Goal: Find specific page/section: Find specific page/section

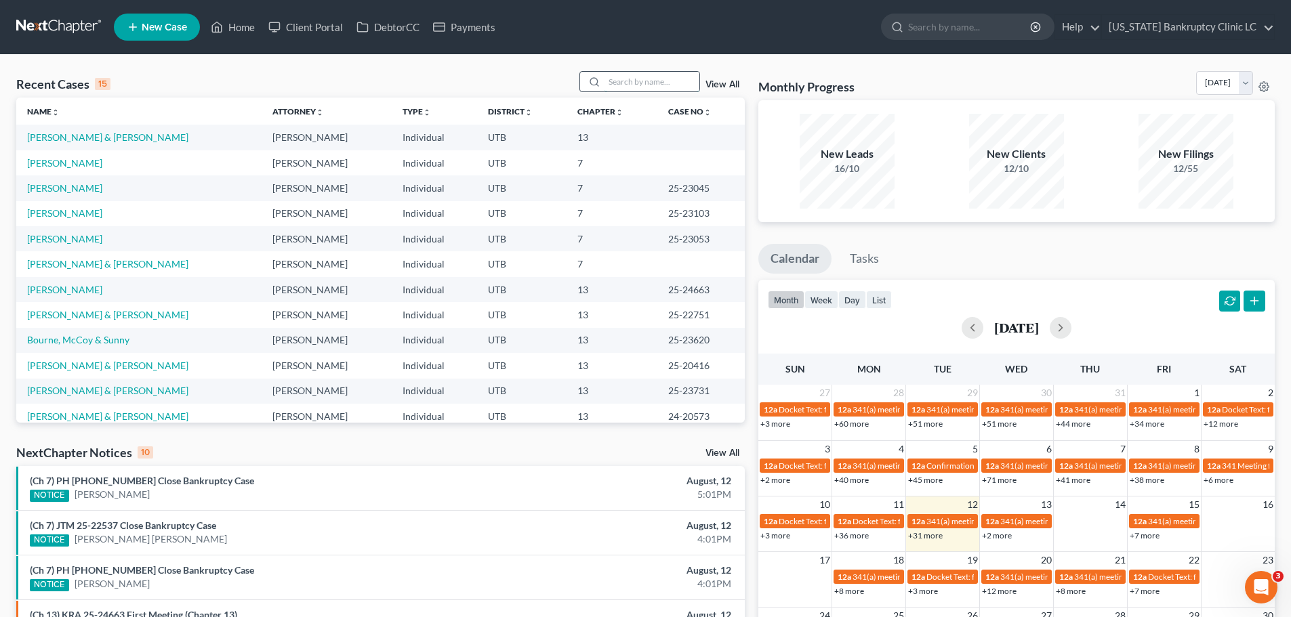
click at [637, 80] on input "search" at bounding box center [652, 82] width 95 height 20
type input "[PERSON_NAME]"
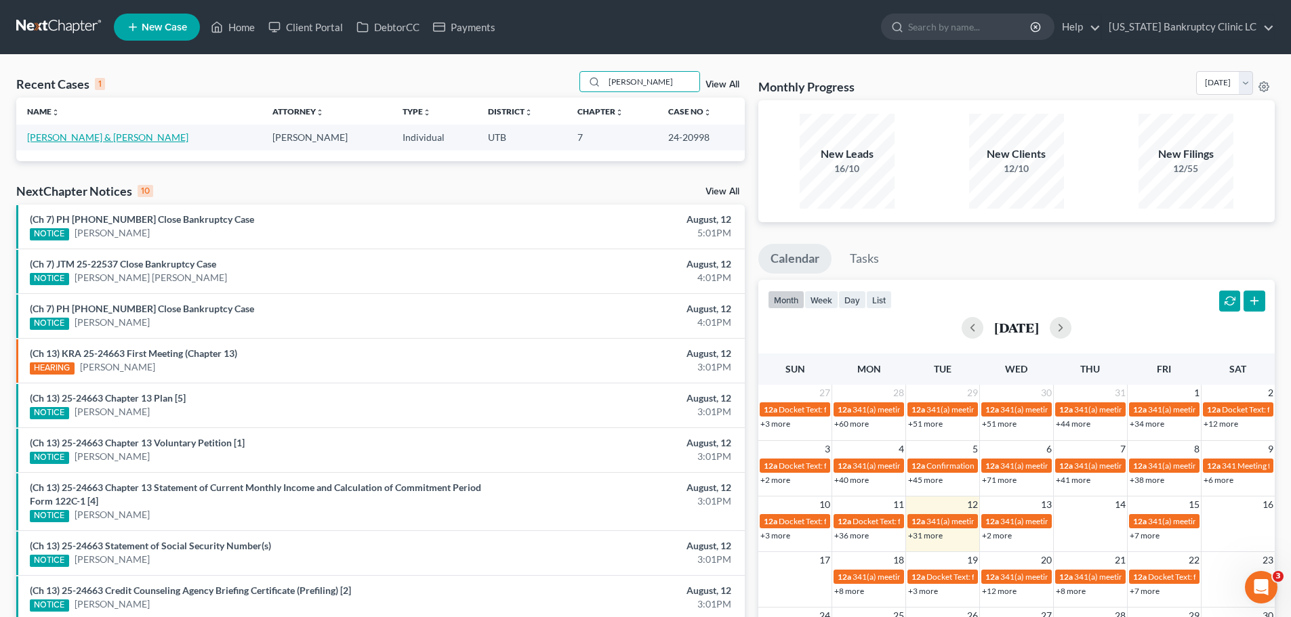
click at [69, 139] on link "[PERSON_NAME] & [PERSON_NAME]" at bounding box center [107, 137] width 161 height 12
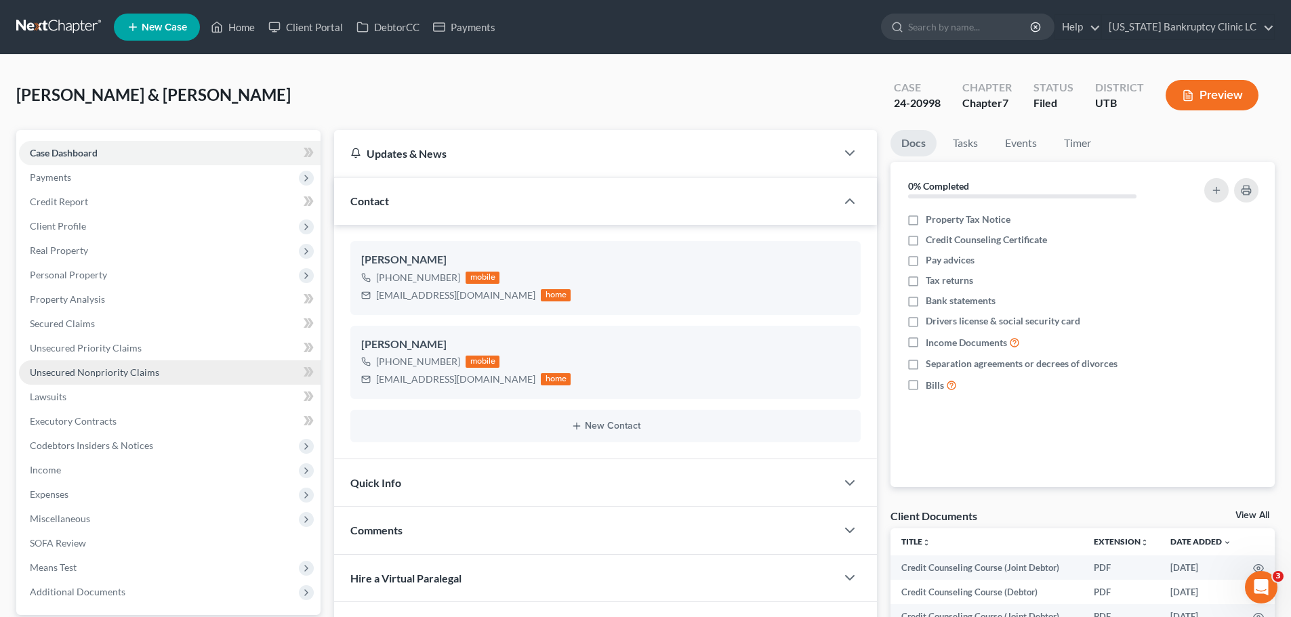
click at [189, 375] on link "Unsecured Nonpriority Claims" at bounding box center [170, 373] width 302 height 24
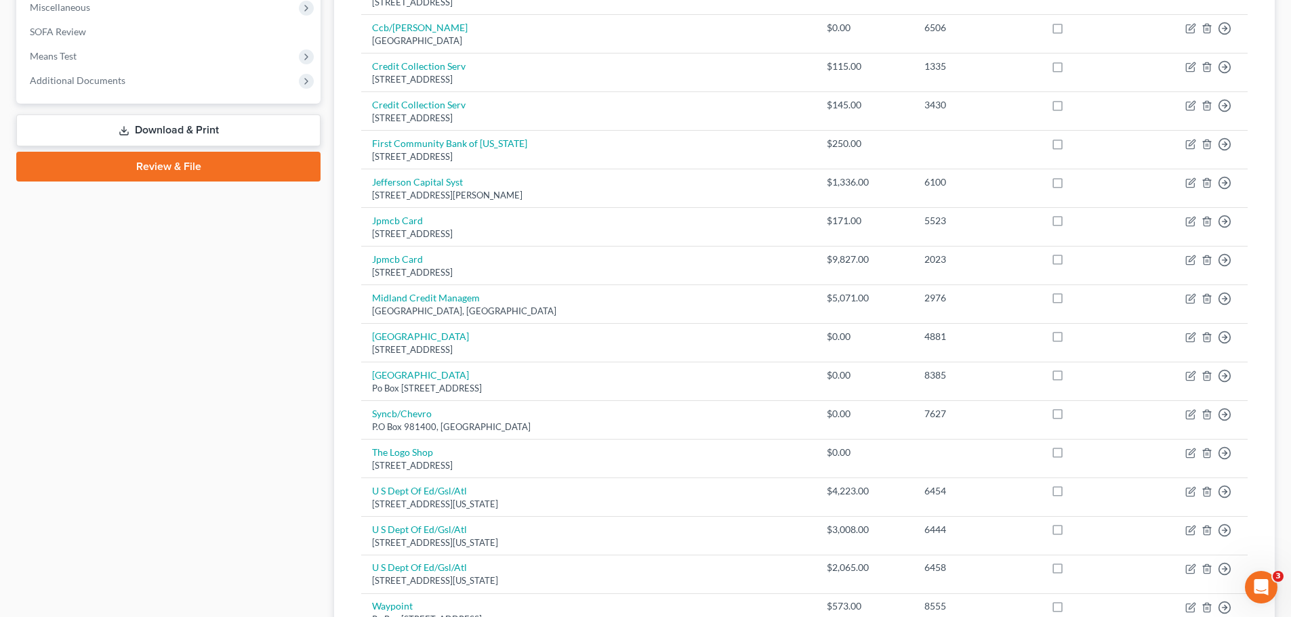
scroll to position [542, 0]
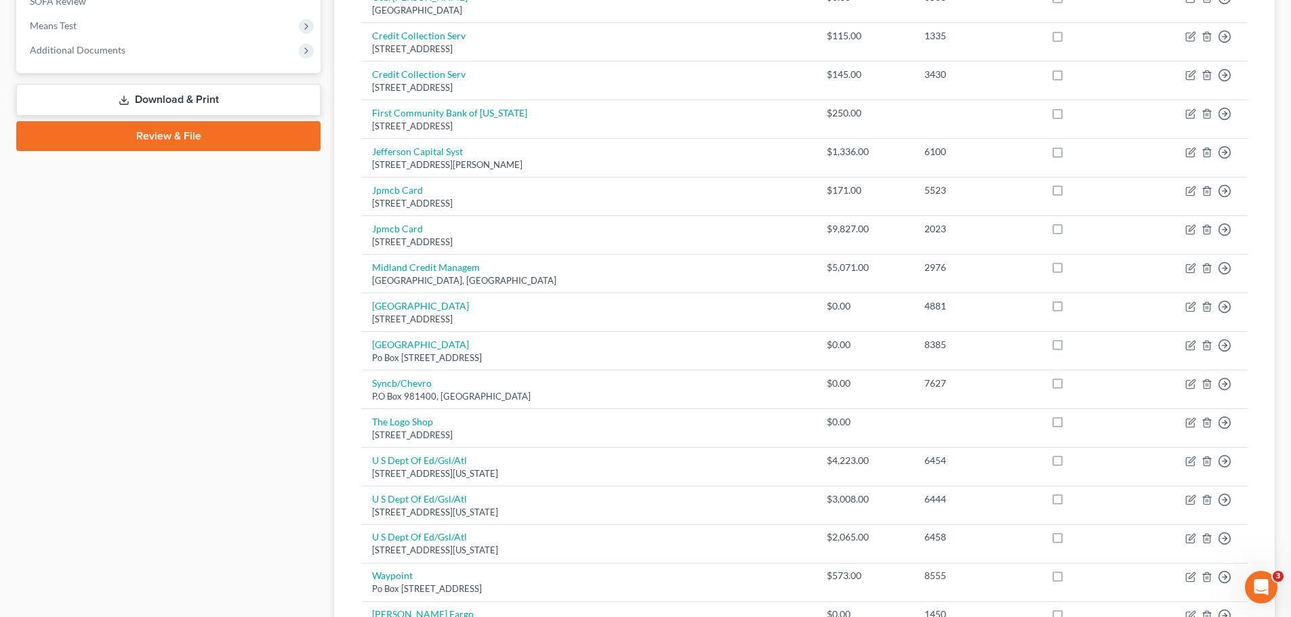
click at [218, 348] on div "Case Dashboard Payments Invoices Payments Payments Credit Report Client Profile" at bounding box center [168, 181] width 318 height 1187
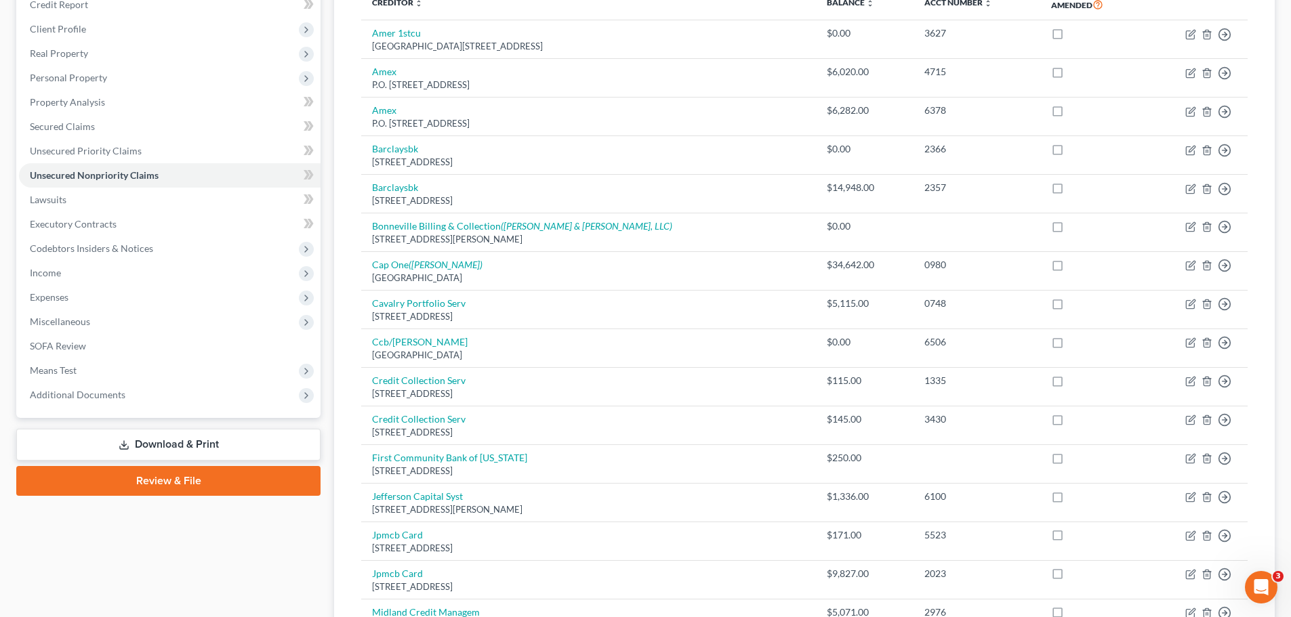
scroll to position [68, 0]
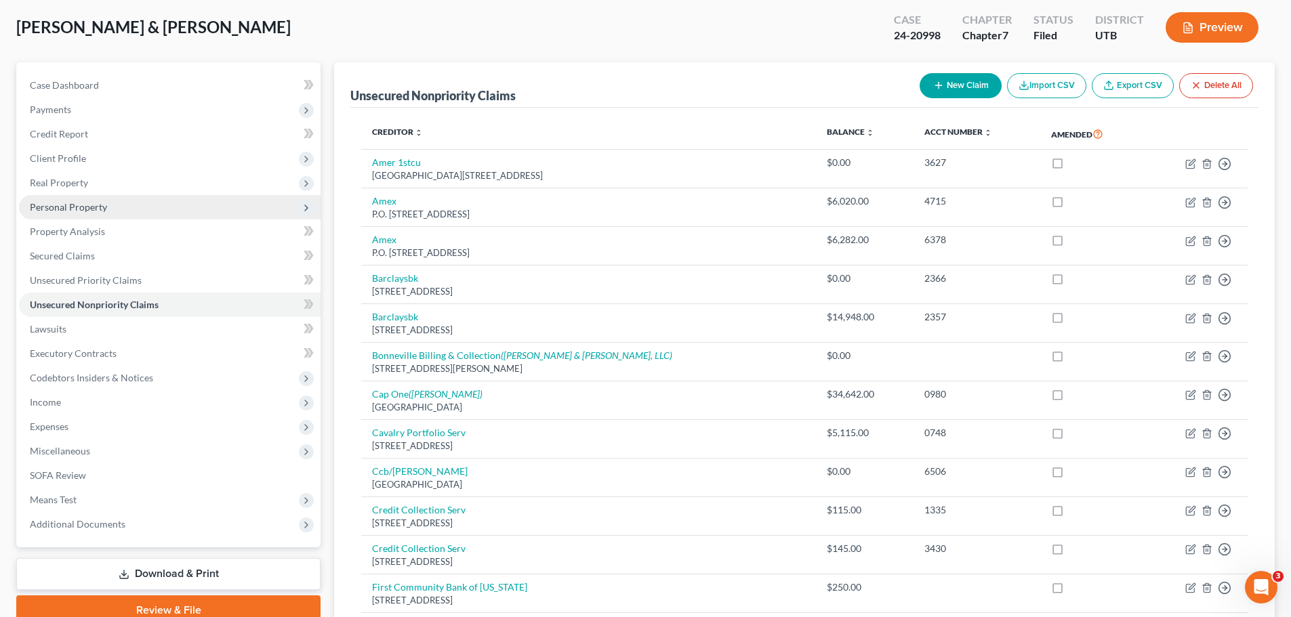
click at [116, 210] on span "Personal Property" at bounding box center [170, 207] width 302 height 24
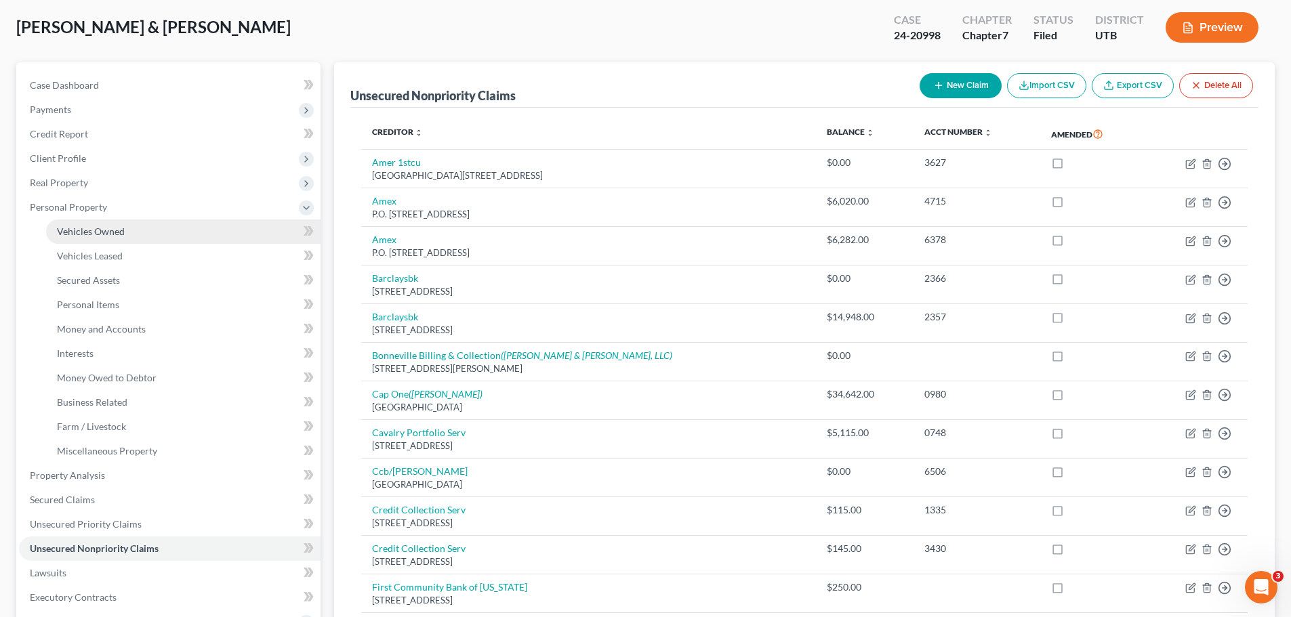
click at [115, 231] on span "Vehicles Owned" at bounding box center [91, 232] width 68 height 12
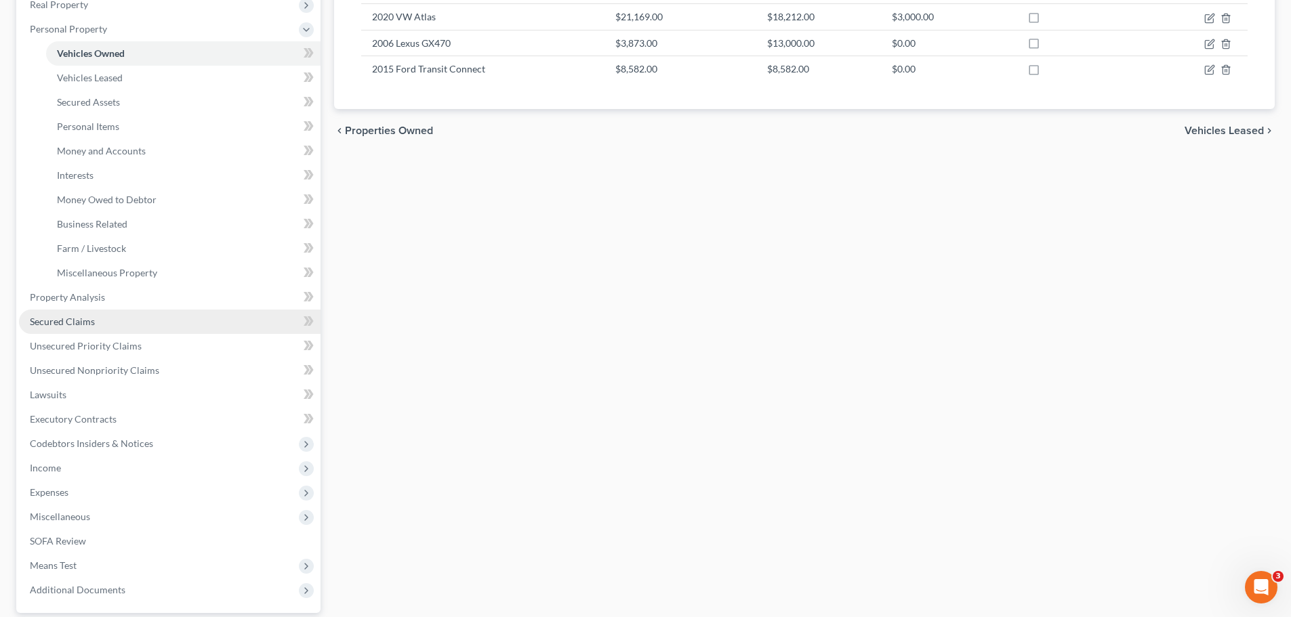
scroll to position [271, 0]
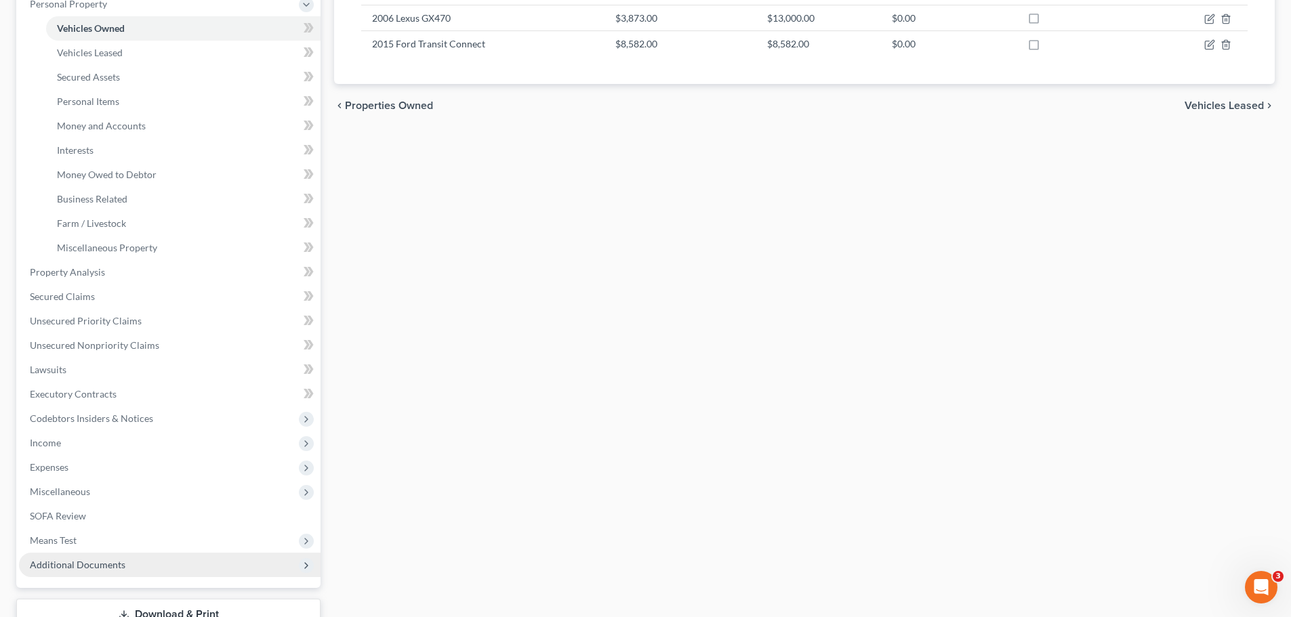
click at [79, 565] on span "Additional Documents" at bounding box center [78, 565] width 96 height 12
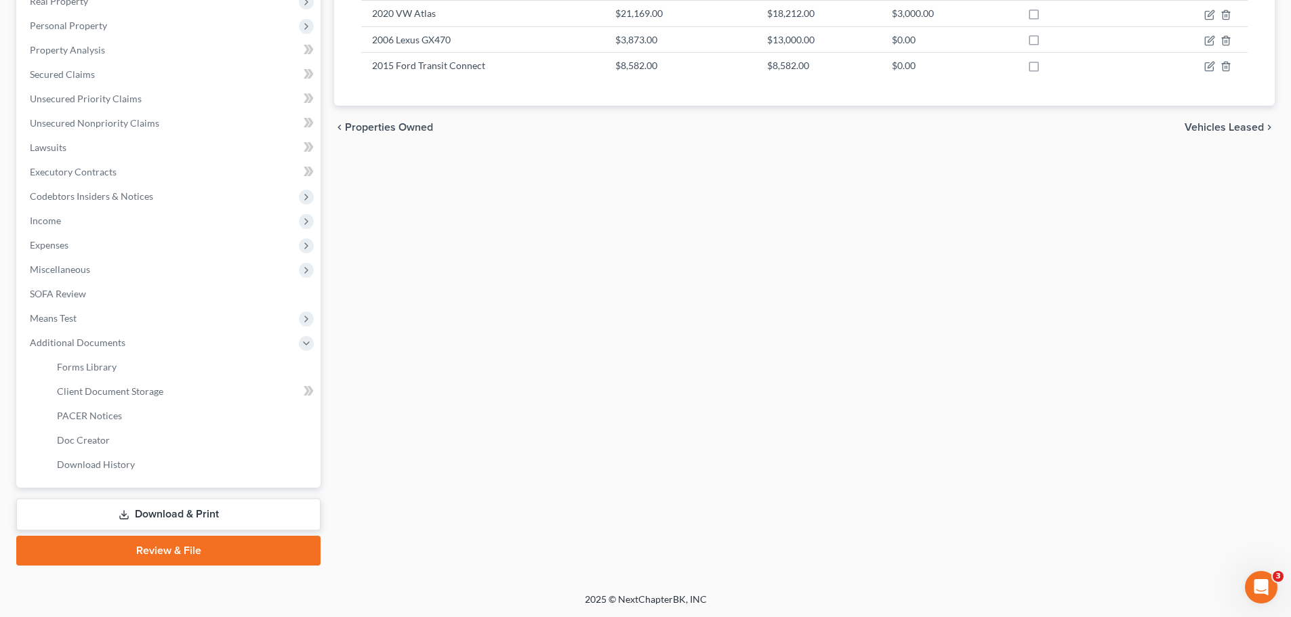
scroll to position [249, 0]
click at [169, 411] on link "PACER Notices" at bounding box center [183, 416] width 275 height 24
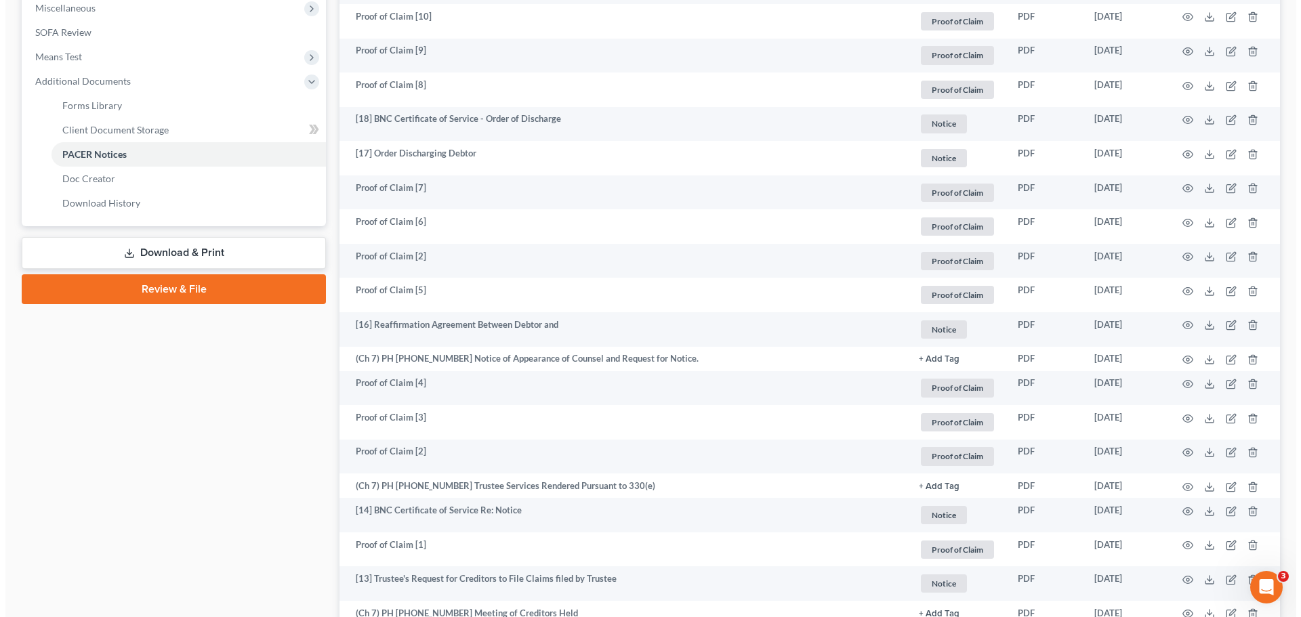
scroll to position [542, 0]
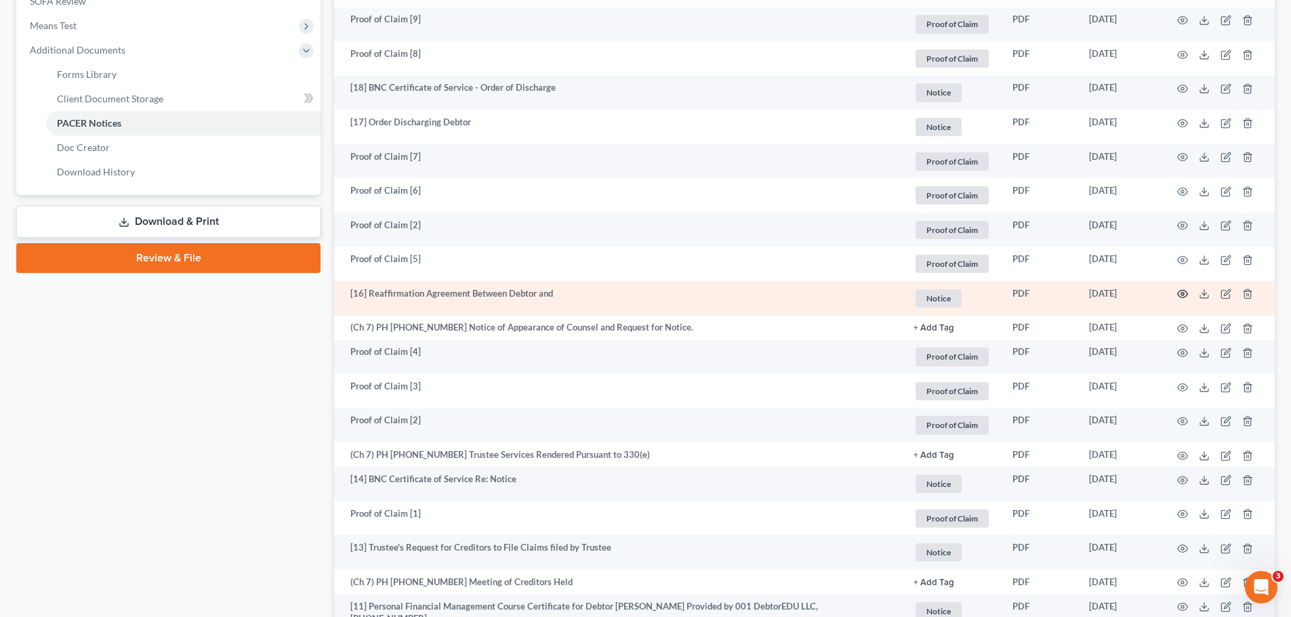
click at [1181, 293] on icon "button" at bounding box center [1182, 294] width 11 height 11
